Goal: Navigation & Orientation: Find specific page/section

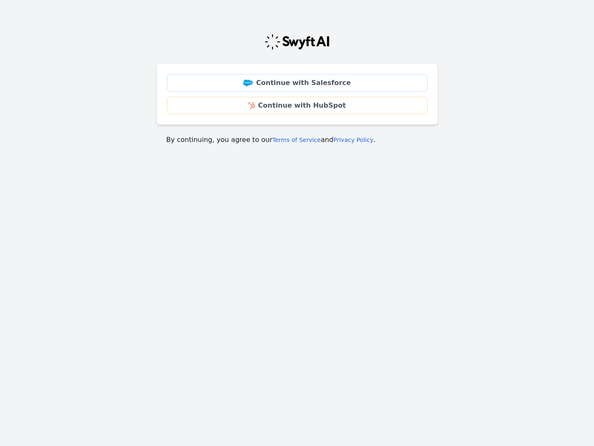
click at [467, 189] on body "Continue with Salesforce Continue with HubSpot By continuing, you agree to our …" at bounding box center [297, 119] width 594 height 205
click at [375, 44] on div at bounding box center [297, 42] width 282 height 17
click at [480, 148] on main "Continue with Salesforce Continue with HubSpot By continuing, you agree to our …" at bounding box center [297, 86] width 594 height 138
click at [250, 229] on html "Continue with Salesforce Continue with HubSpot By continuing, you agree to our …" at bounding box center [297, 114] width 594 height 229
drag, startPoint x: 22, startPoint y: 130, endPoint x: 9, endPoint y: 36, distance: 94.9
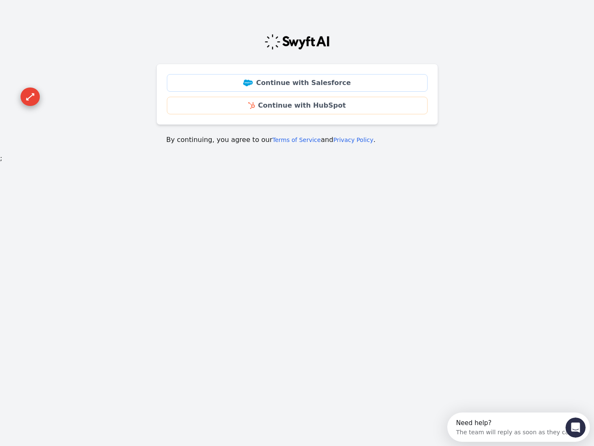
click at [10, 38] on body "Continue with Salesforce Continue with HubSpot By continuing, you agree to our …" at bounding box center [297, 123] width 594 height 212
click at [575, 430] on icon "Open Intercom Messenger" at bounding box center [575, 427] width 14 height 14
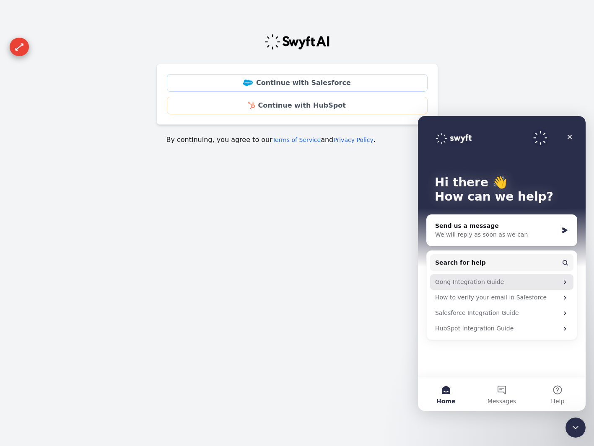
click at [563, 283] on icon "Intercom messenger" at bounding box center [565, 282] width 7 height 7
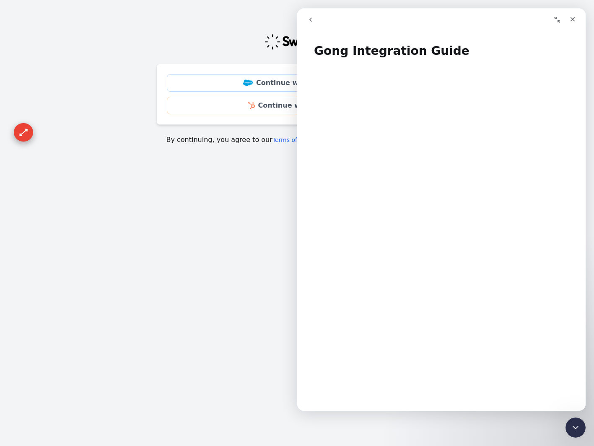
click at [312, 13] on button "go back" at bounding box center [311, 20] width 16 height 16
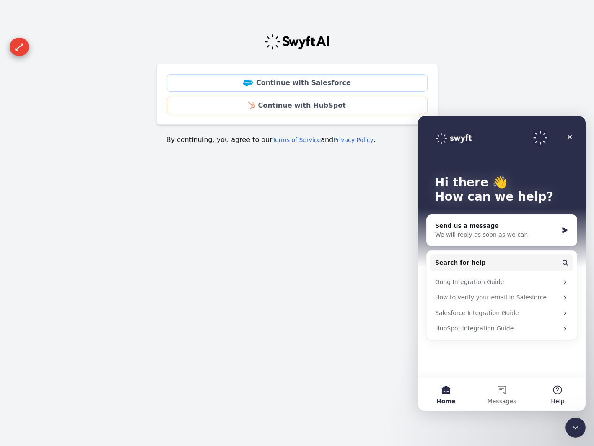
click at [557, 391] on button "Help" at bounding box center [558, 395] width 56 height 34
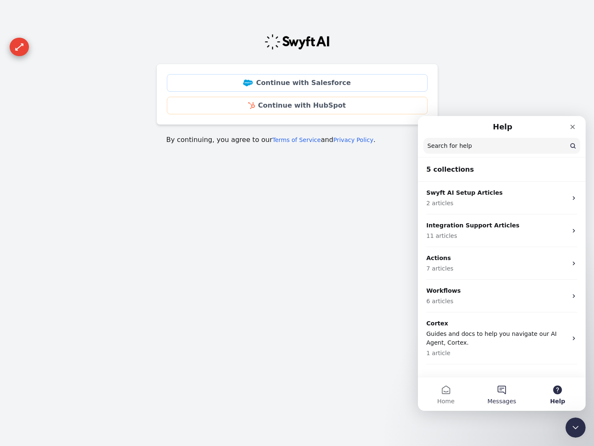
click at [495, 400] on span "Messages" at bounding box center [502, 402] width 29 height 6
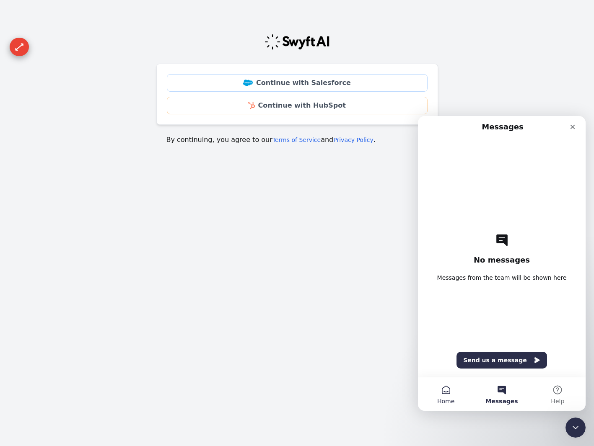
click at [443, 394] on button "Home" at bounding box center [446, 395] width 56 height 34
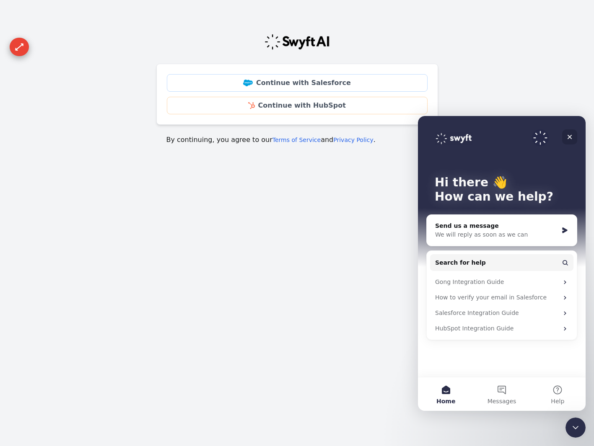
click at [569, 138] on icon "Close" at bounding box center [569, 137] width 7 height 7
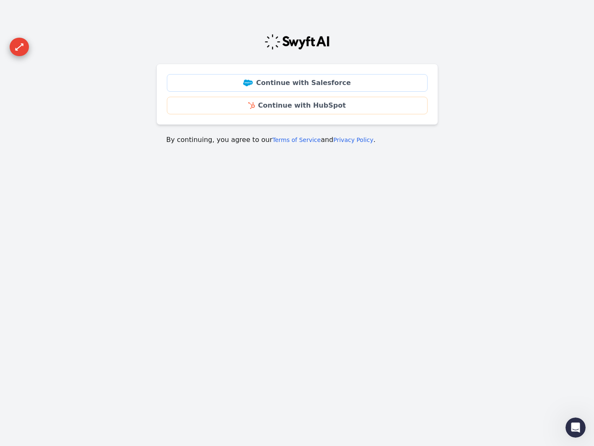
click at [289, 39] on img at bounding box center [297, 42] width 66 height 17
click at [301, 37] on img at bounding box center [297, 42] width 66 height 17
click at [300, 44] on img at bounding box center [297, 42] width 66 height 17
click at [302, 41] on img at bounding box center [297, 42] width 66 height 17
click at [297, 45] on img at bounding box center [297, 42] width 66 height 17
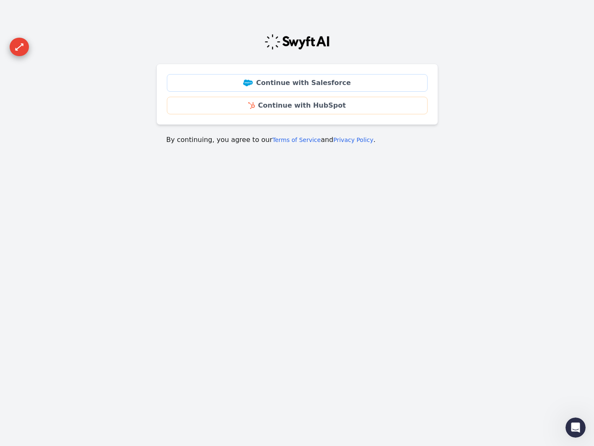
click at [288, 38] on img at bounding box center [297, 42] width 66 height 17
click at [296, 47] on img at bounding box center [297, 42] width 66 height 17
